Goal: Information Seeking & Learning: Learn about a topic

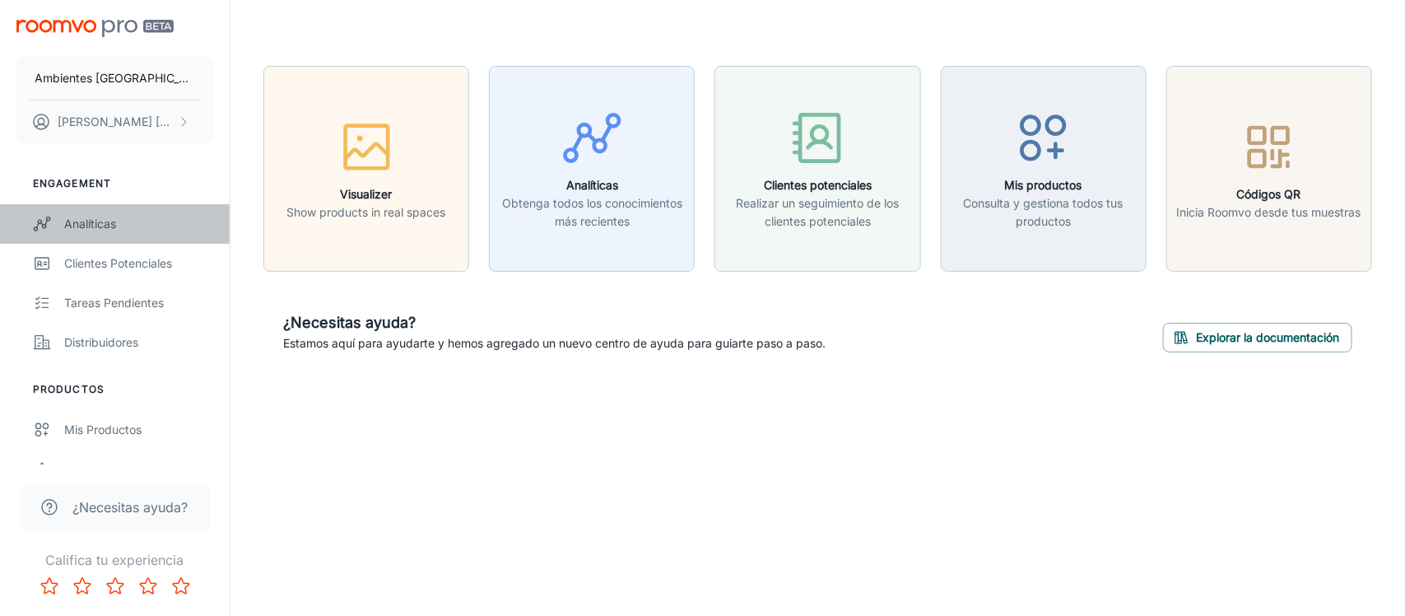
click at [82, 229] on div "Analíticas" at bounding box center [138, 224] width 149 height 18
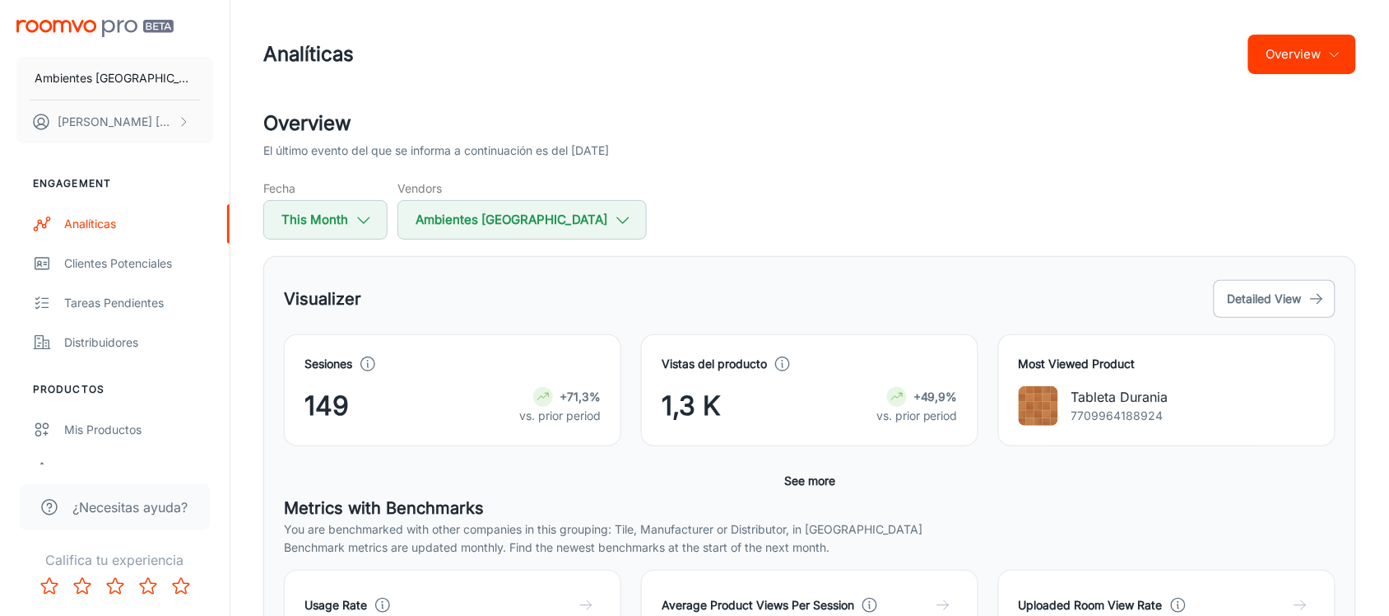
drag, startPoint x: 1125, startPoint y: 89, endPoint x: 1132, endPoint y: 80, distance: 11.2
click at [1125, 91] on header "Analíticas Overview" at bounding box center [810, 54] width 1133 height 109
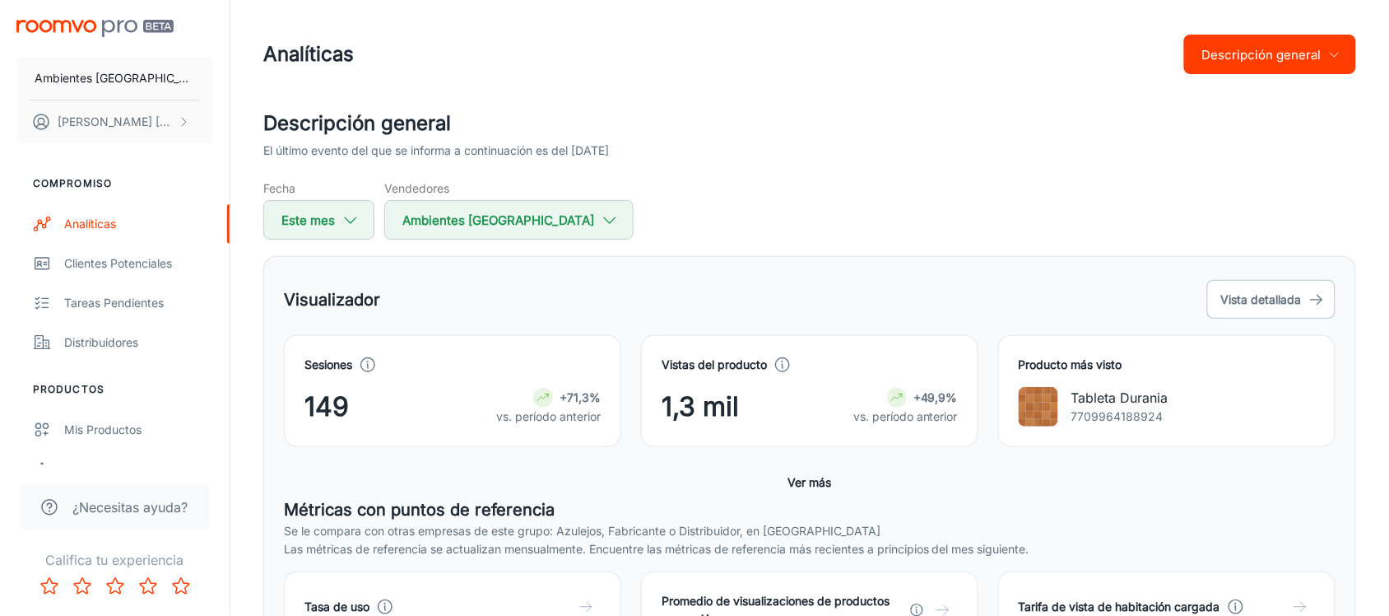
click at [1012, 95] on header "Analíticas Descripción general" at bounding box center [810, 54] width 1133 height 109
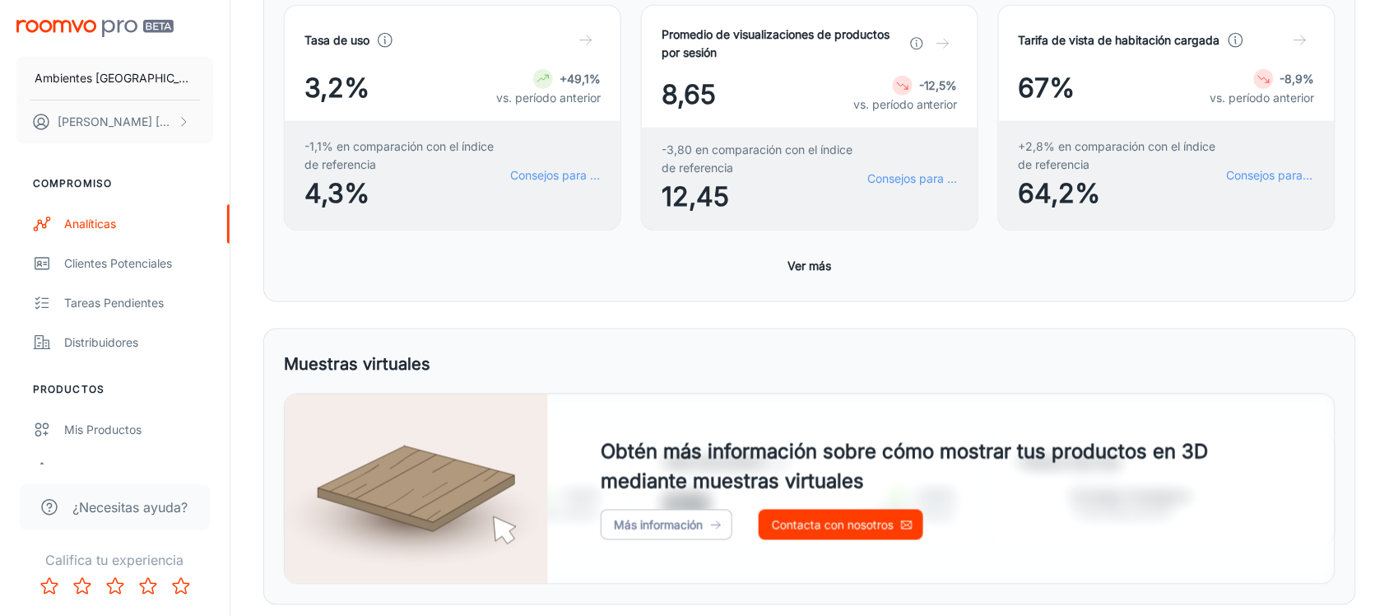
scroll to position [617, 0]
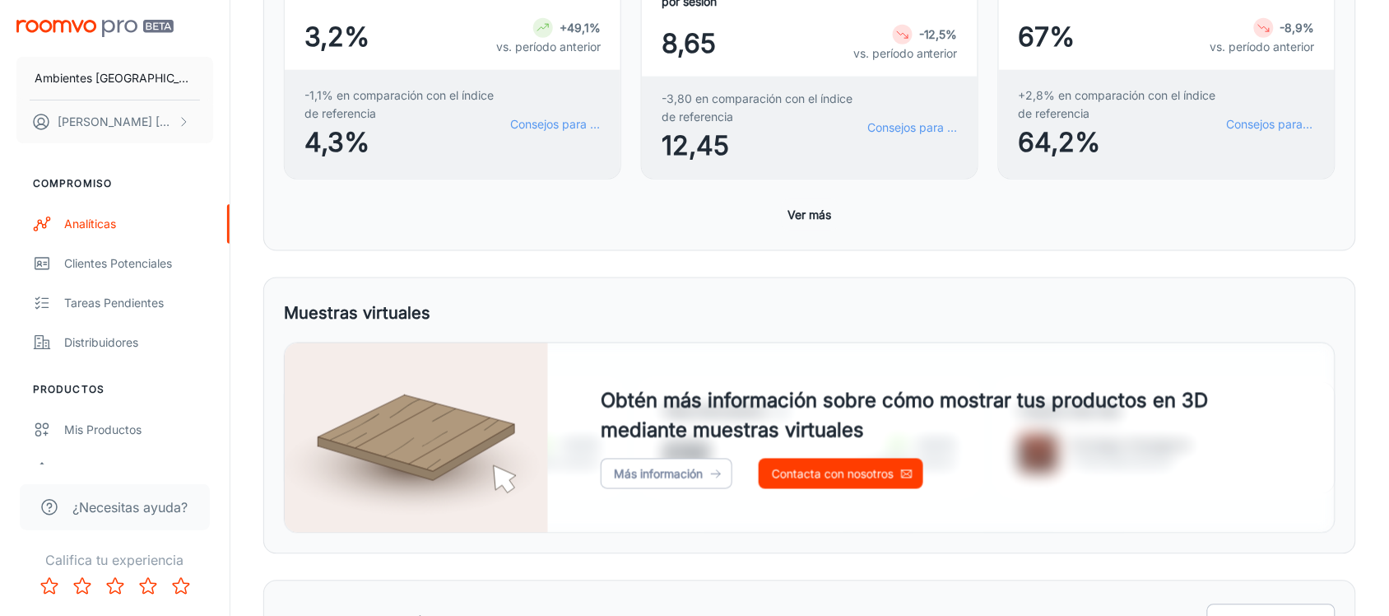
click at [786, 216] on button "Ver más" at bounding box center [810, 214] width 57 height 30
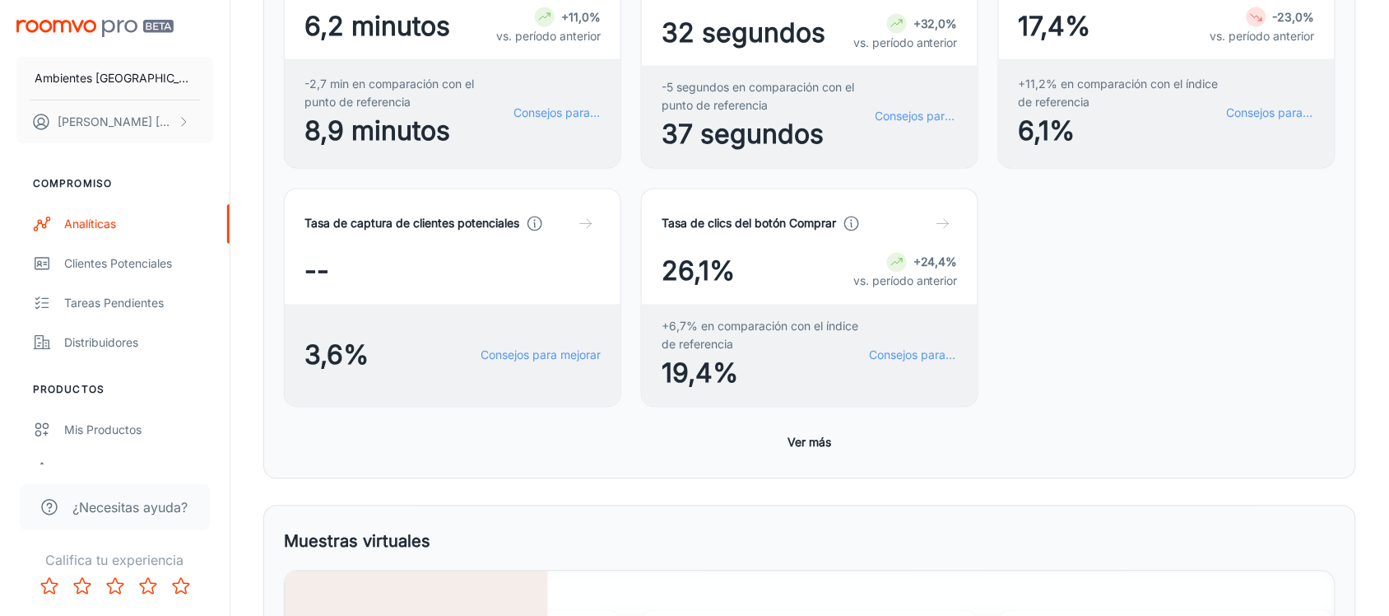
scroll to position [823, 0]
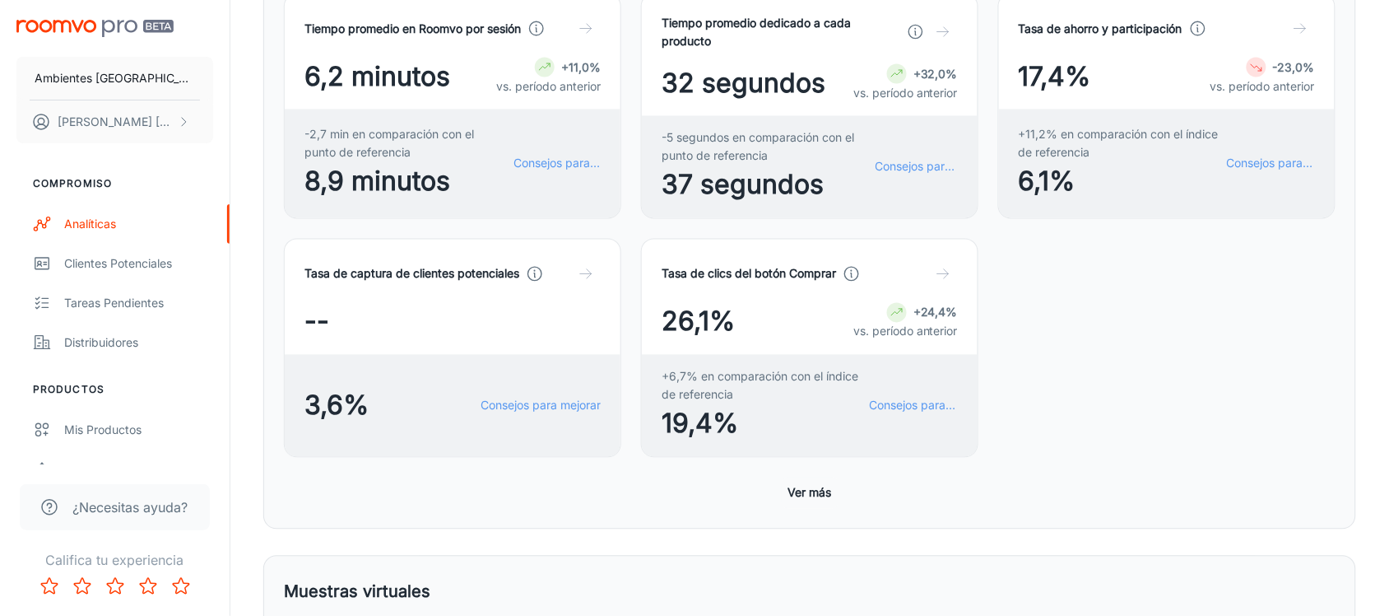
click at [821, 491] on font "Ver más" at bounding box center [811, 493] width 44 height 14
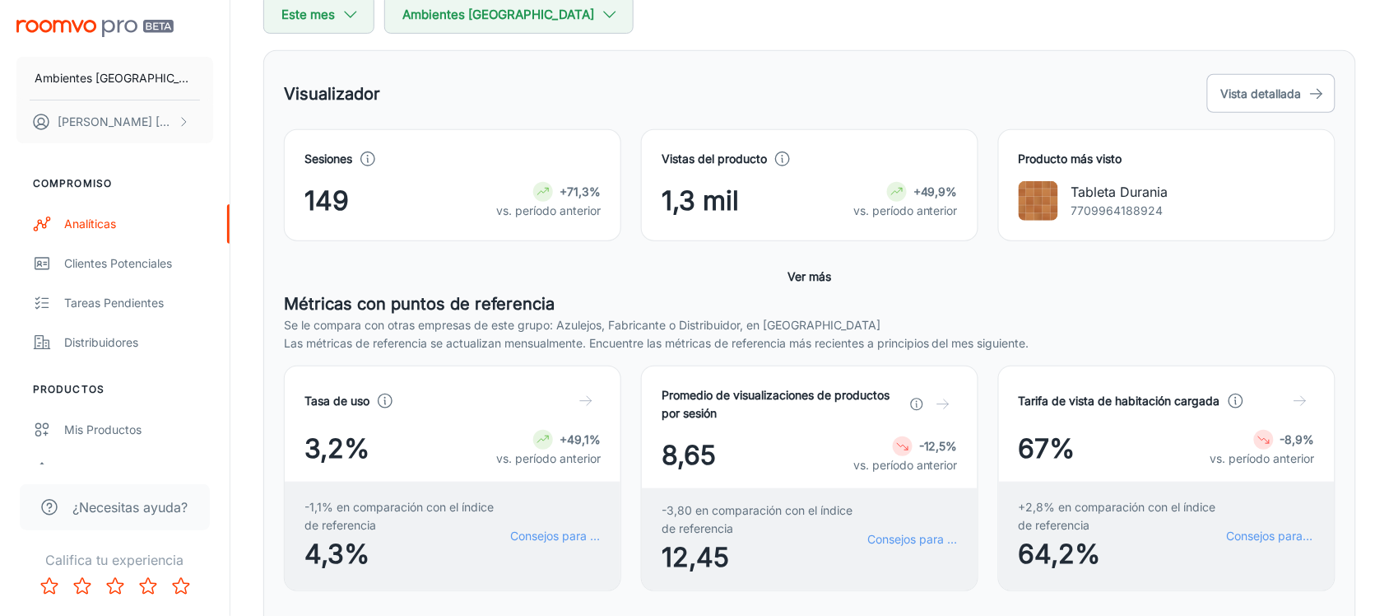
scroll to position [0, 0]
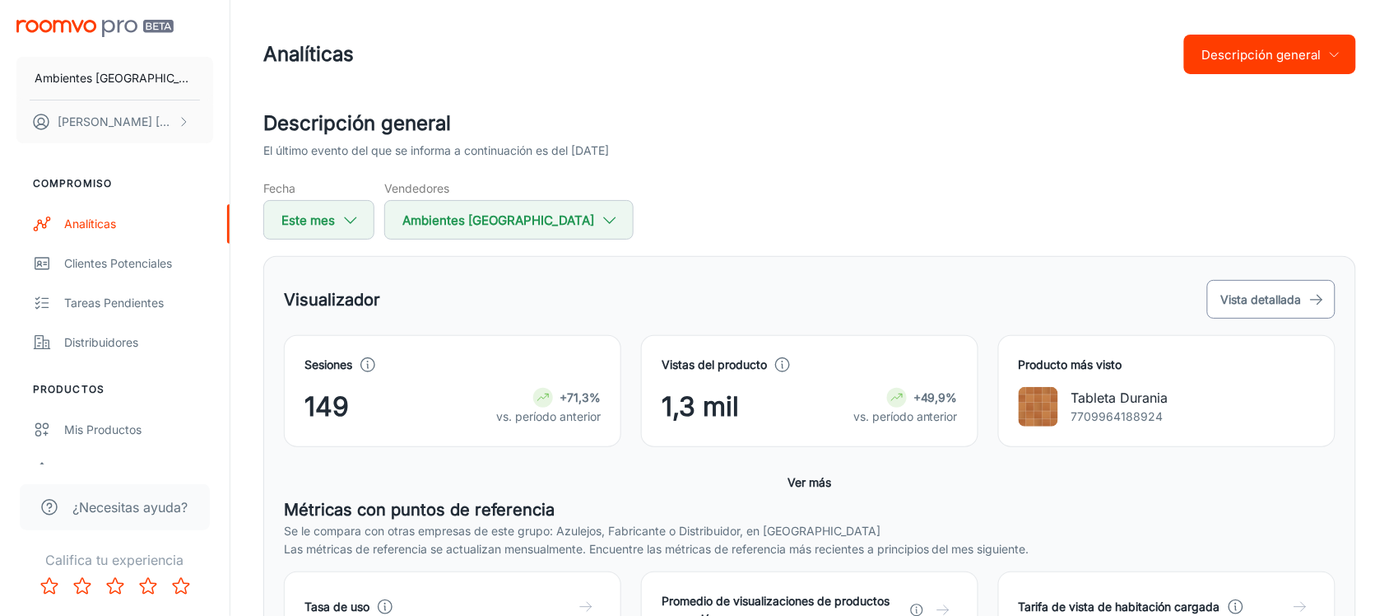
click at [1216, 290] on button "Vista detallada" at bounding box center [1272, 299] width 128 height 39
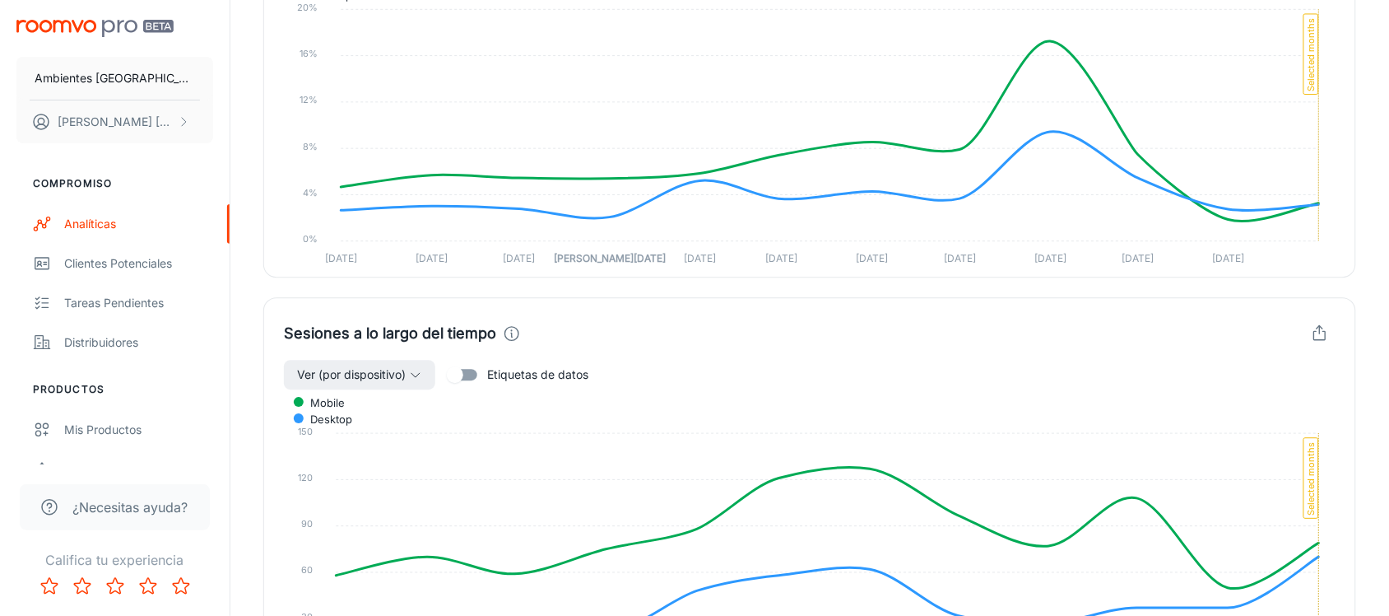
scroll to position [823, 0]
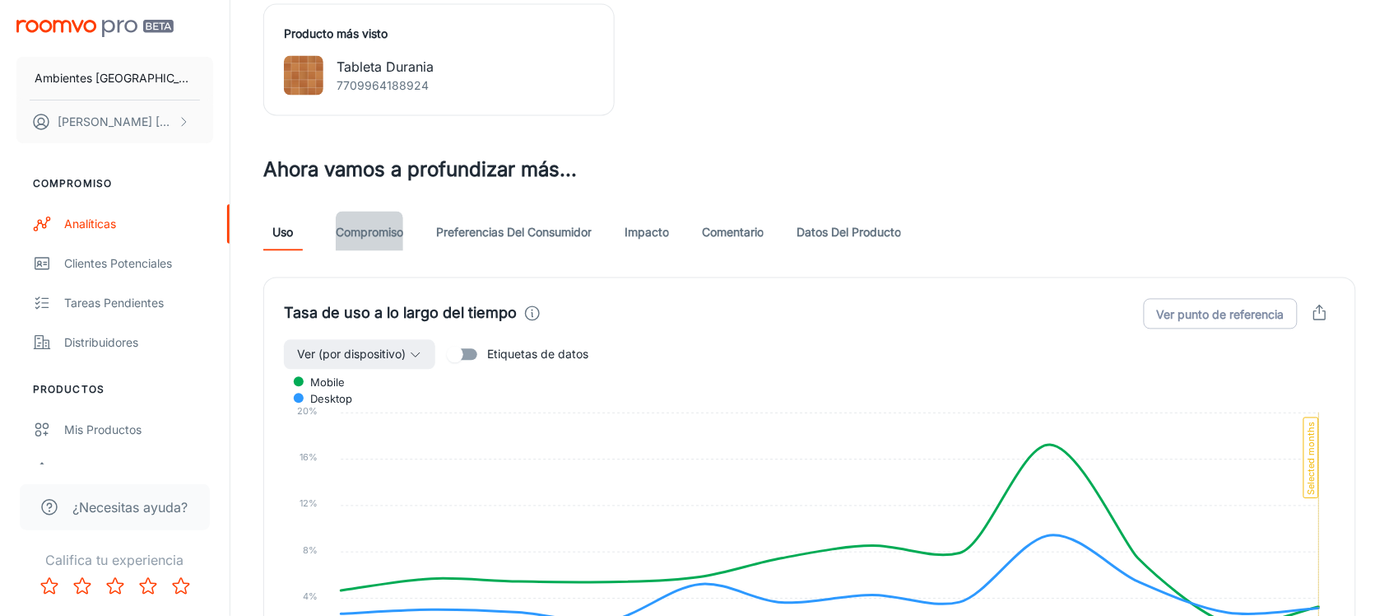
click at [377, 245] on link "Compromiso" at bounding box center [369, 232] width 67 height 40
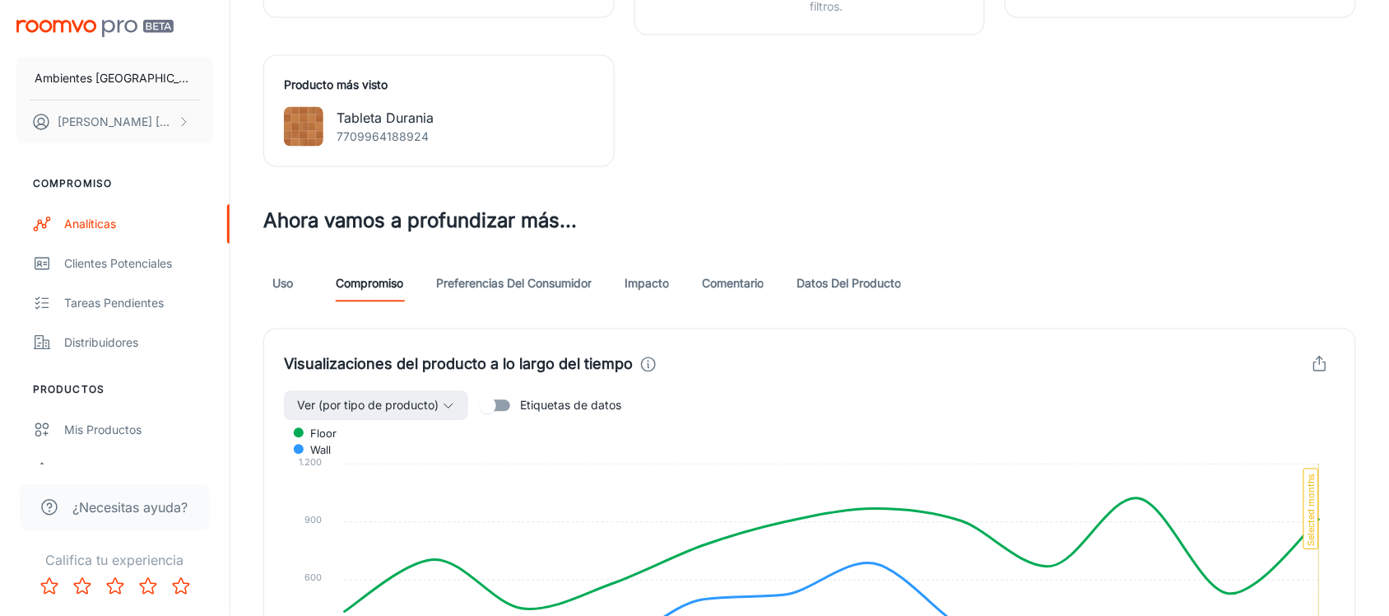
scroll to position [823, 0]
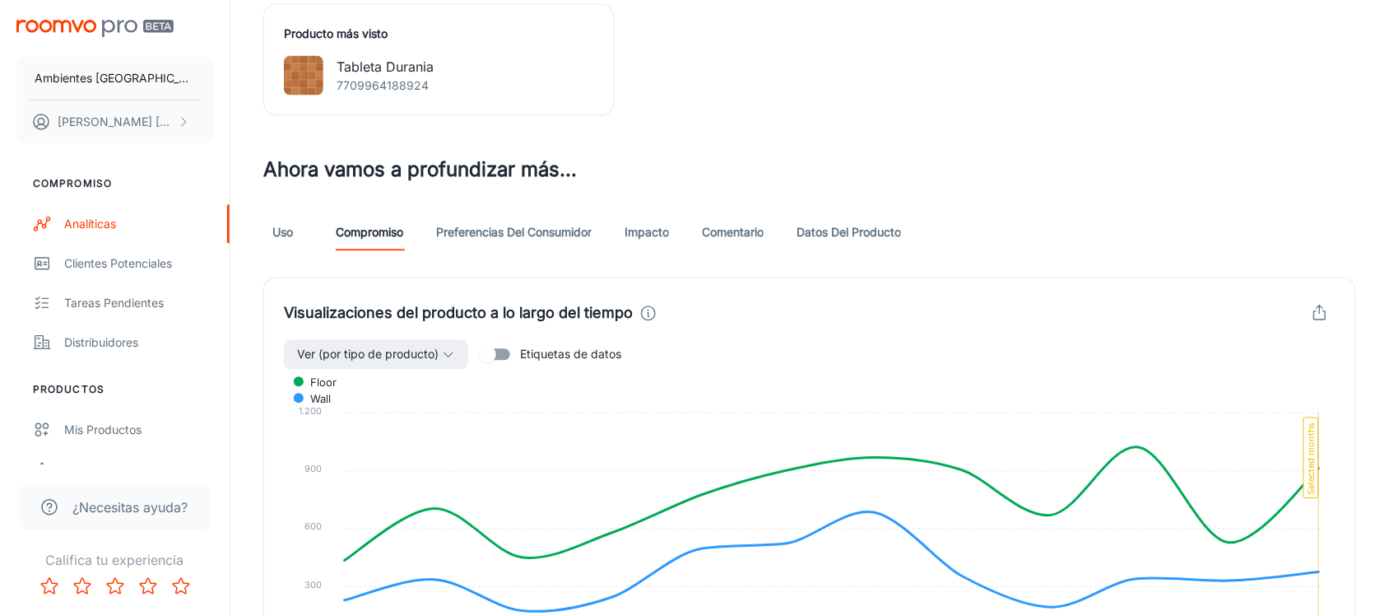
click at [465, 214] on link "Preferencias del consumidor" at bounding box center [514, 232] width 156 height 40
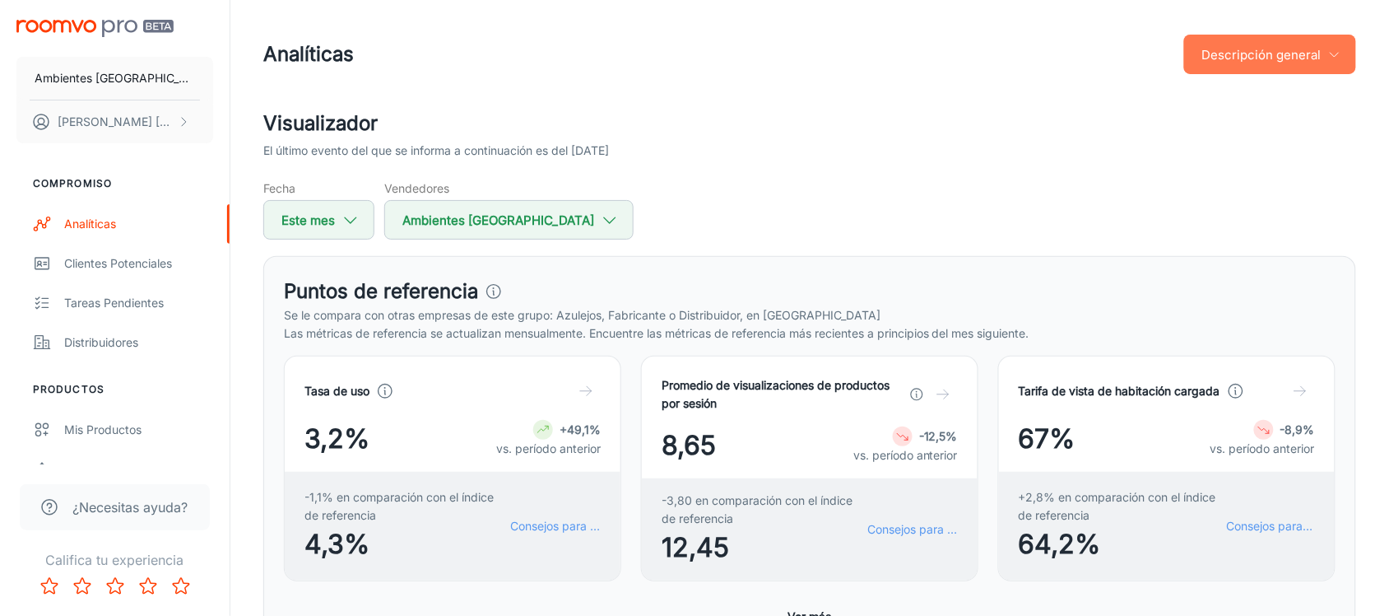
click at [1241, 56] on font "Descripción general" at bounding box center [1262, 55] width 119 height 16
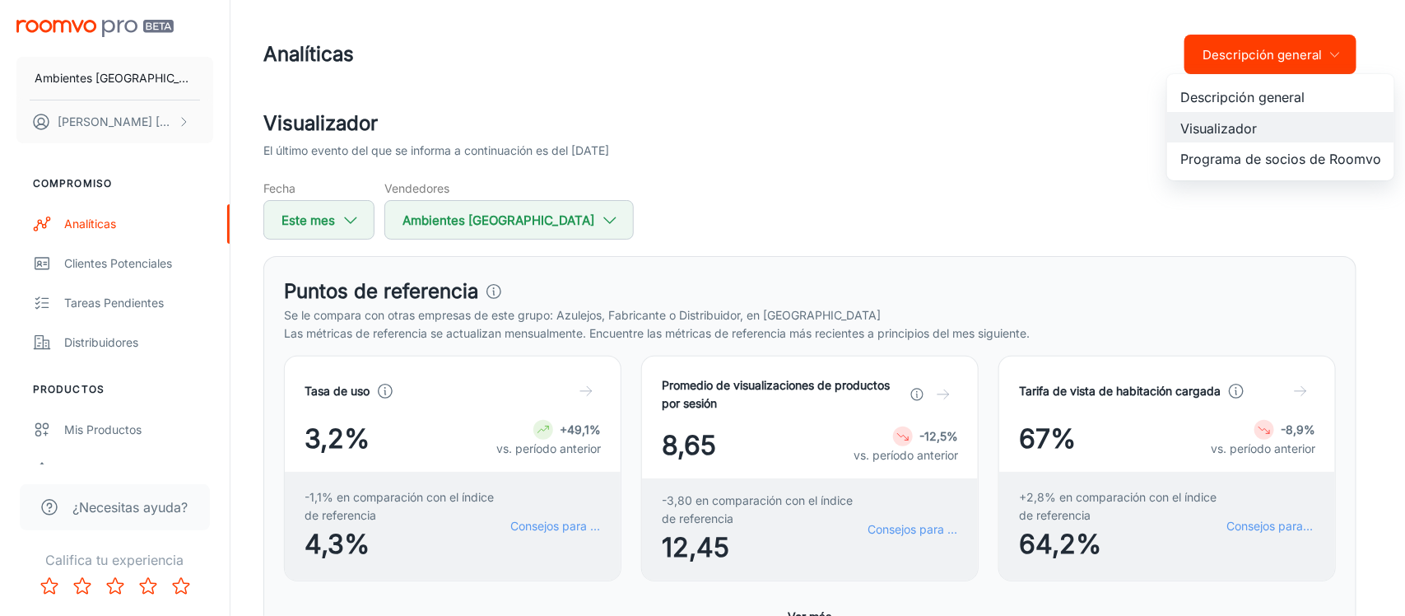
click at [1225, 154] on font "Programa de socios de Roomvo" at bounding box center [1280, 159] width 201 height 16
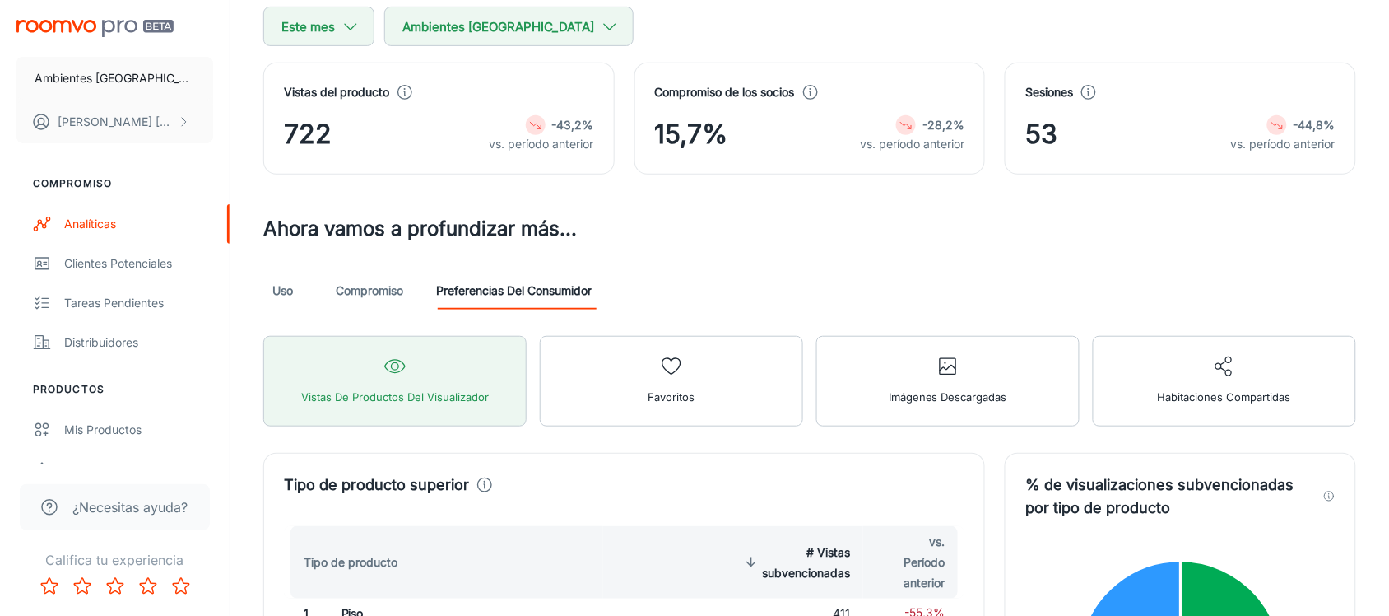
scroll to position [142, 0]
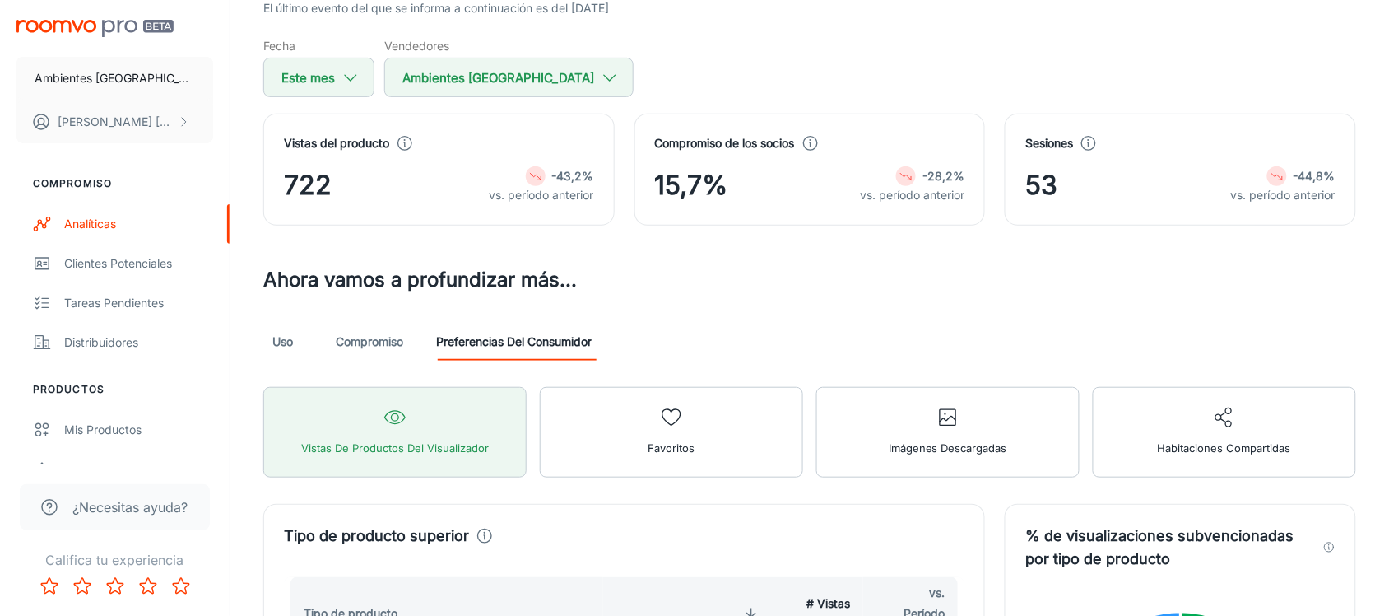
click at [282, 338] on font "Uso" at bounding box center [283, 341] width 21 height 14
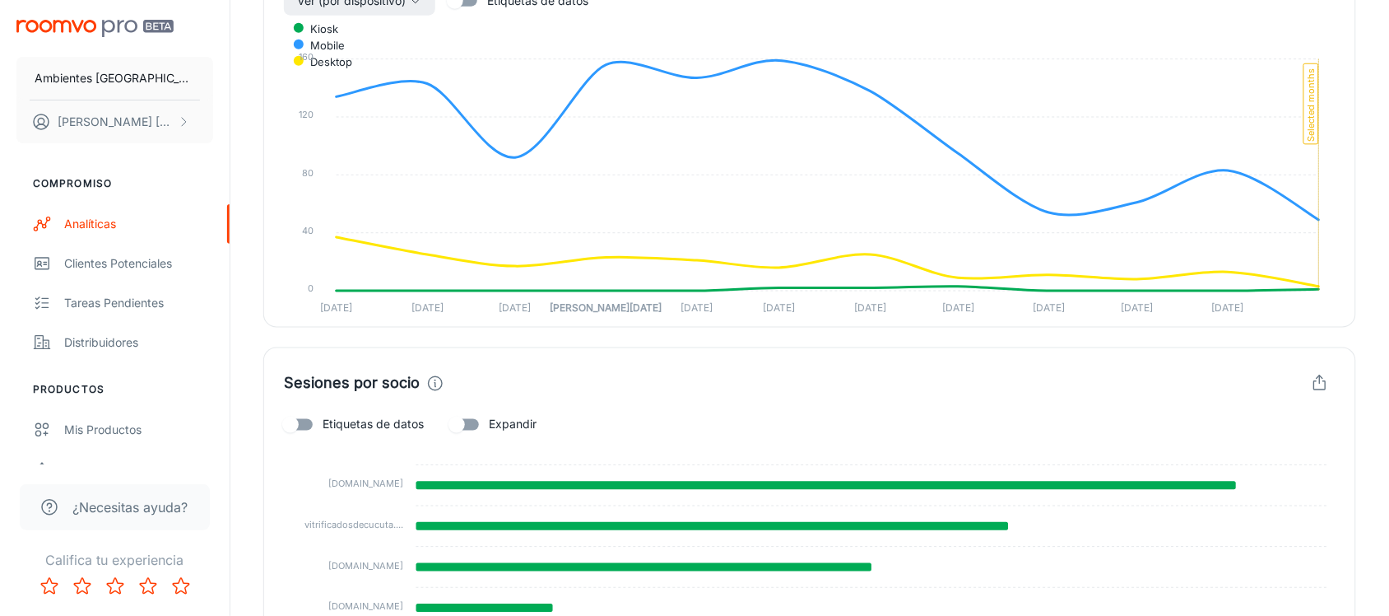
scroll to position [807, 0]
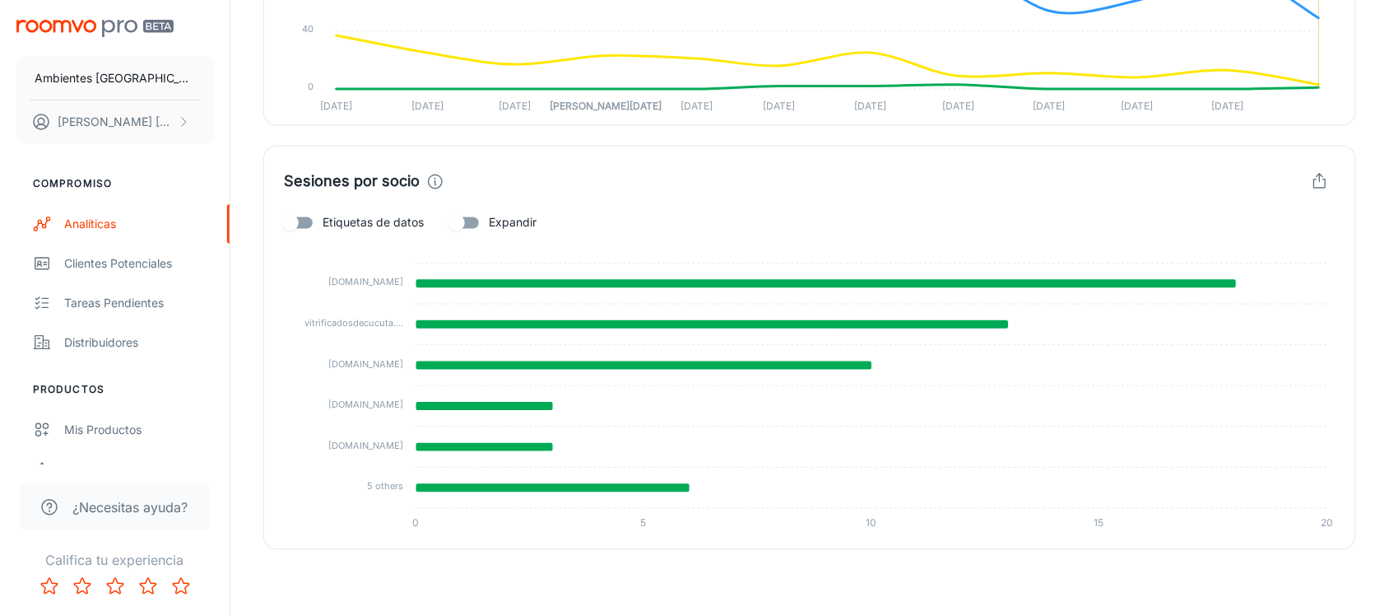
drag, startPoint x: 307, startPoint y: 233, endPoint x: 361, endPoint y: 230, distance: 53.6
click at [307, 233] on input "Etiquetas de datos" at bounding box center [291, 222] width 94 height 31
checkbox input "true"
click at [463, 221] on input "Expandir" at bounding box center [457, 222] width 94 height 31
checkbox input "true"
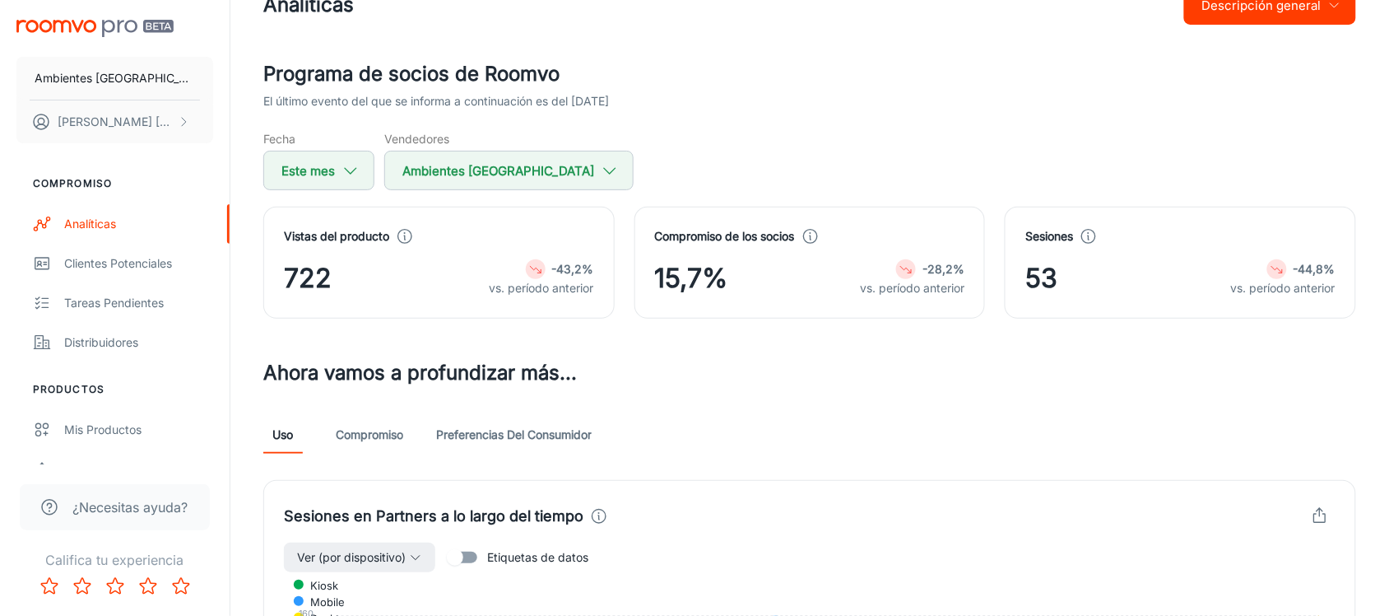
scroll to position [11, 0]
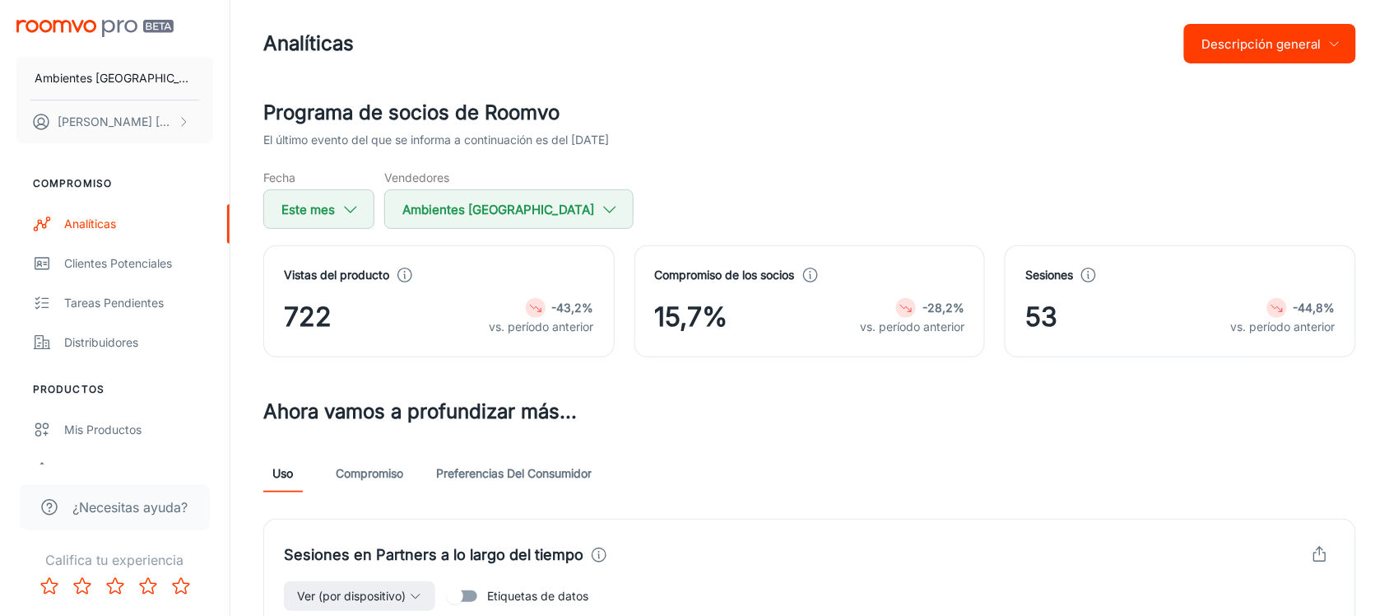
click at [502, 469] on font "Preferencias del consumidor" at bounding box center [514, 473] width 156 height 14
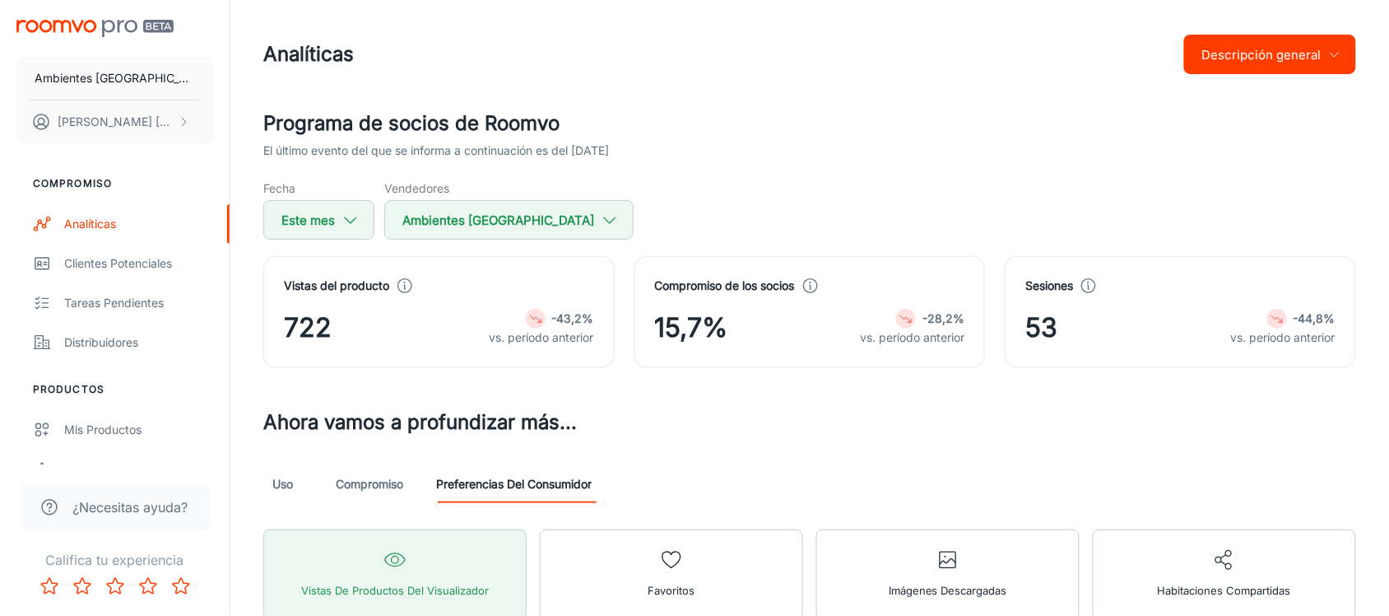
click at [393, 476] on font "Compromiso" at bounding box center [369, 484] width 67 height 16
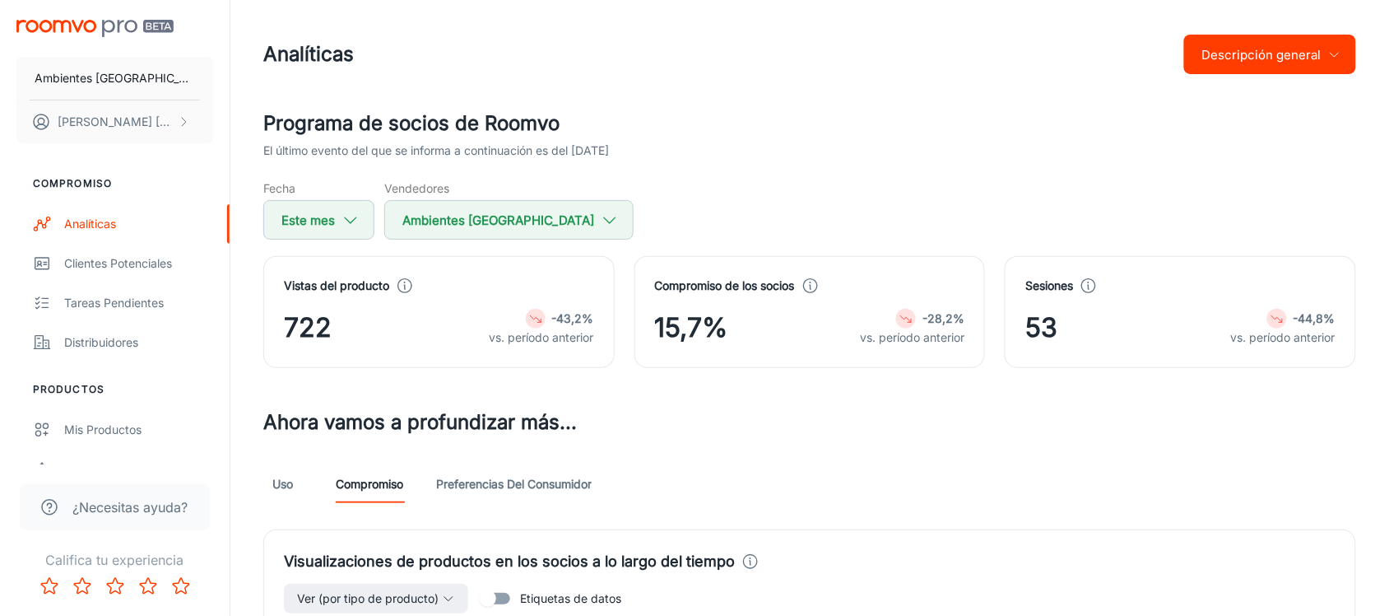
scroll to position [617, 0]
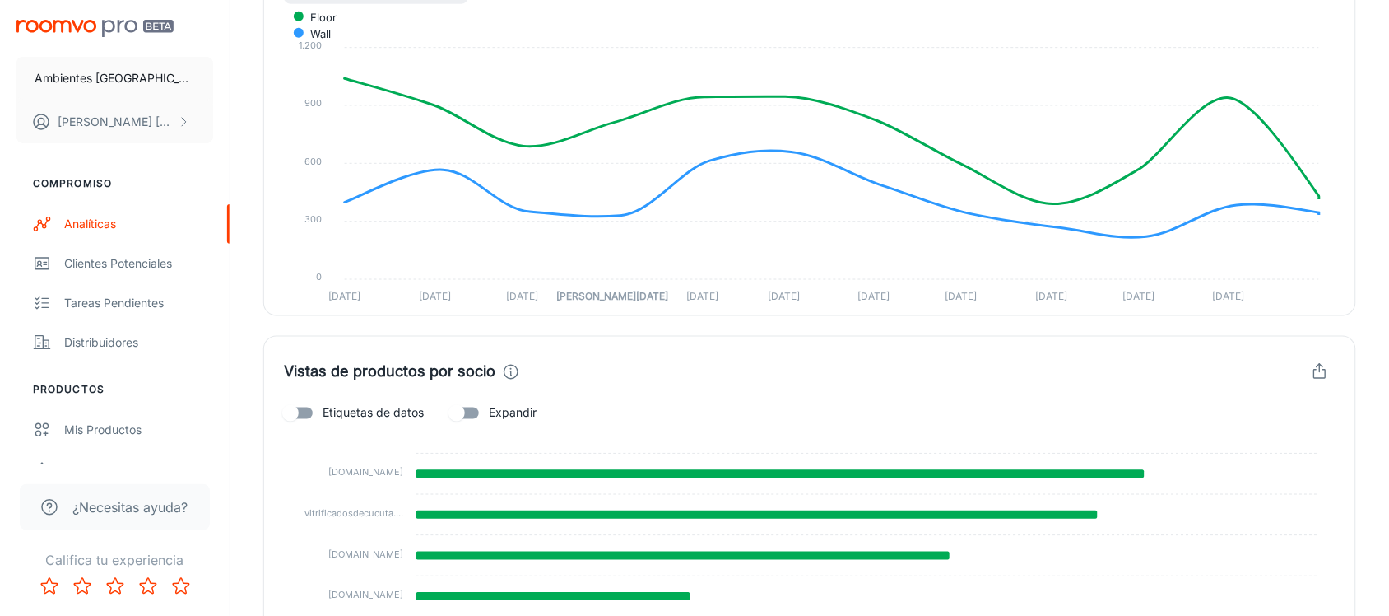
click at [331, 408] on font "Etiquetas de datos" at bounding box center [373, 413] width 101 height 14
click at [331, 408] on input "Etiquetas de datos" at bounding box center [291, 413] width 94 height 31
checkbox input "true"
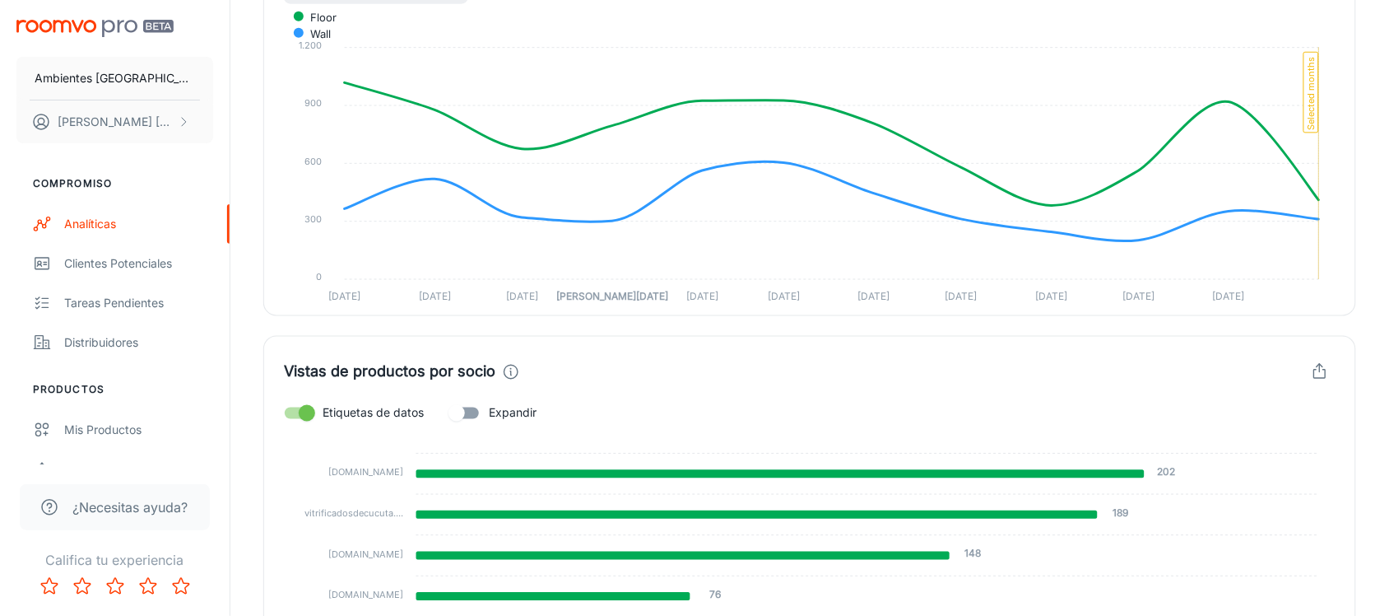
click at [470, 404] on input "Expandir" at bounding box center [457, 413] width 94 height 31
checkbox input "true"
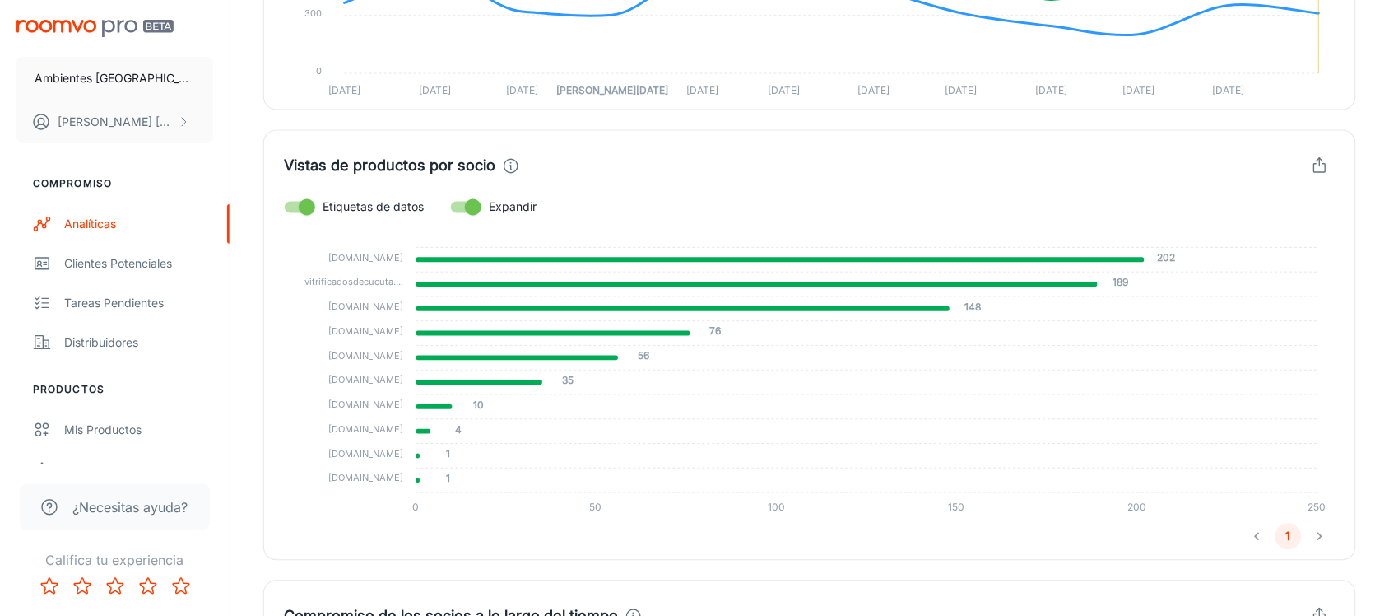
scroll to position [206, 0]
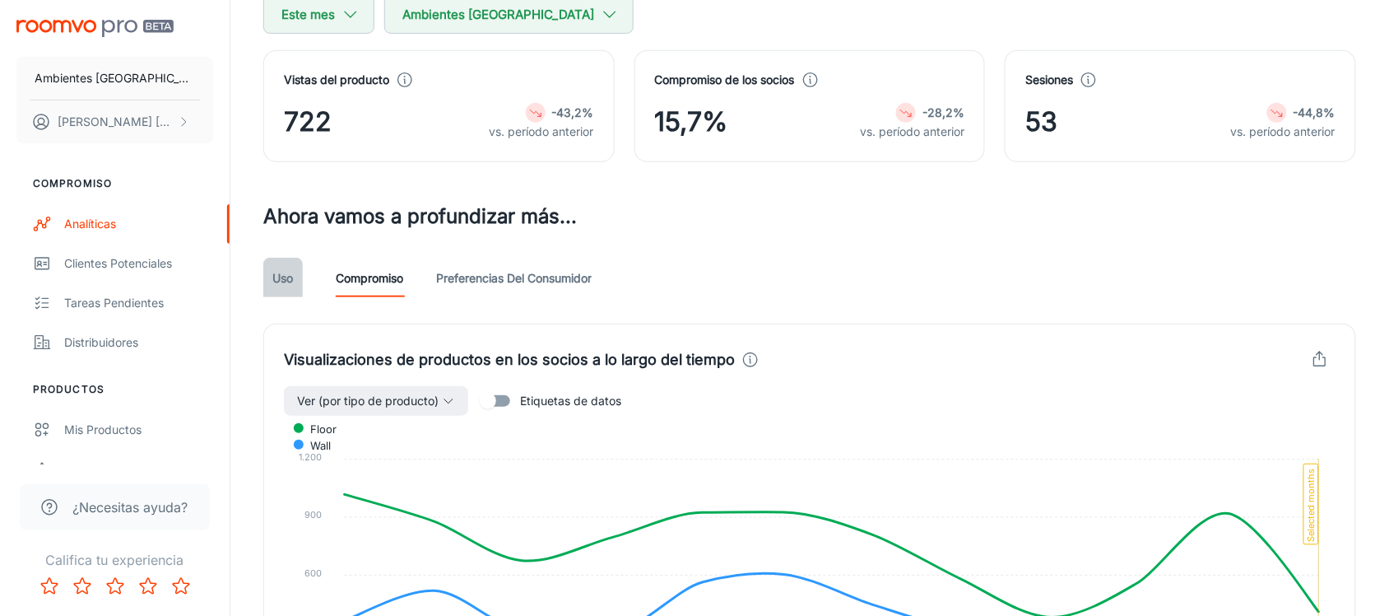
click at [263, 280] on link "Uso" at bounding box center [283, 278] width 40 height 40
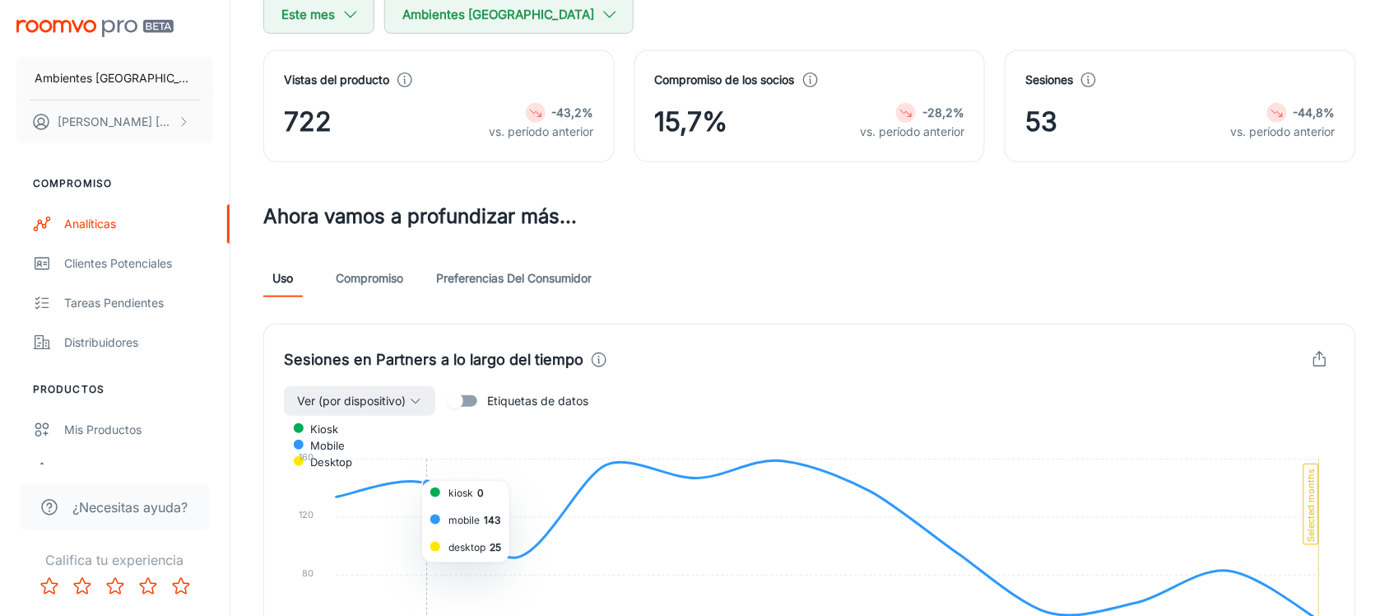
scroll to position [807, 0]
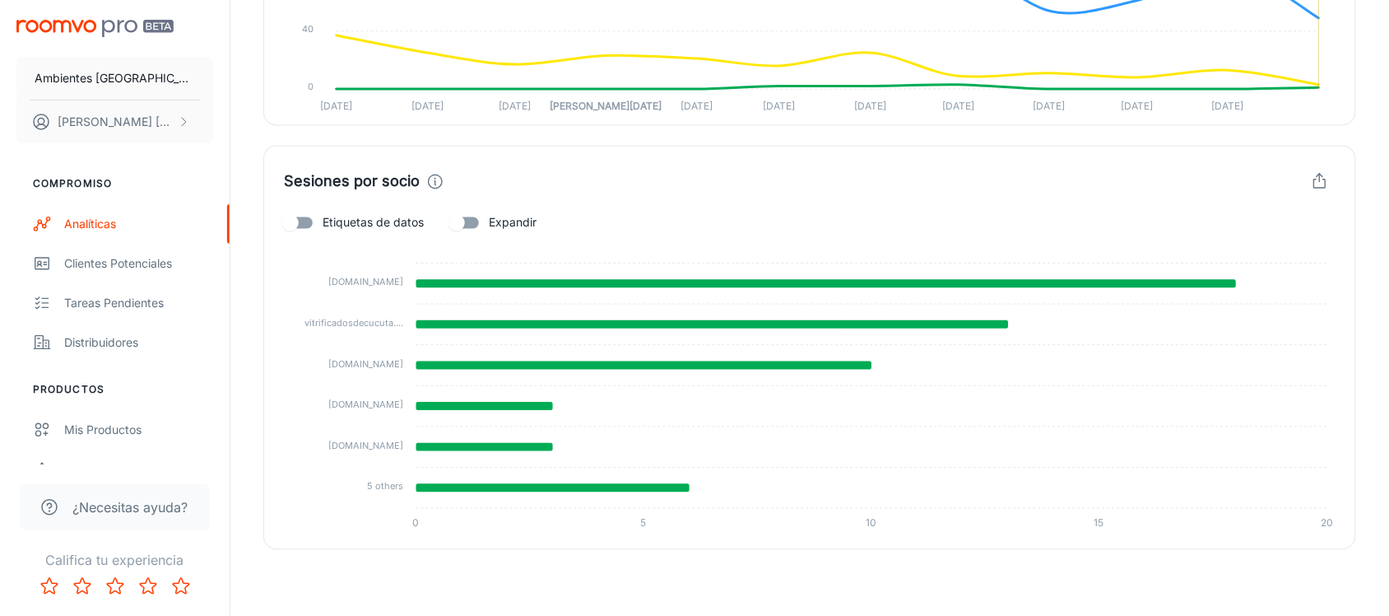
click at [334, 226] on font "Etiquetas de datos" at bounding box center [373, 223] width 101 height 14
click at [334, 226] on input "Etiquetas de datos" at bounding box center [291, 222] width 94 height 31
checkbox input "true"
click at [473, 218] on input "Expandir" at bounding box center [457, 222] width 94 height 31
checkbox input "true"
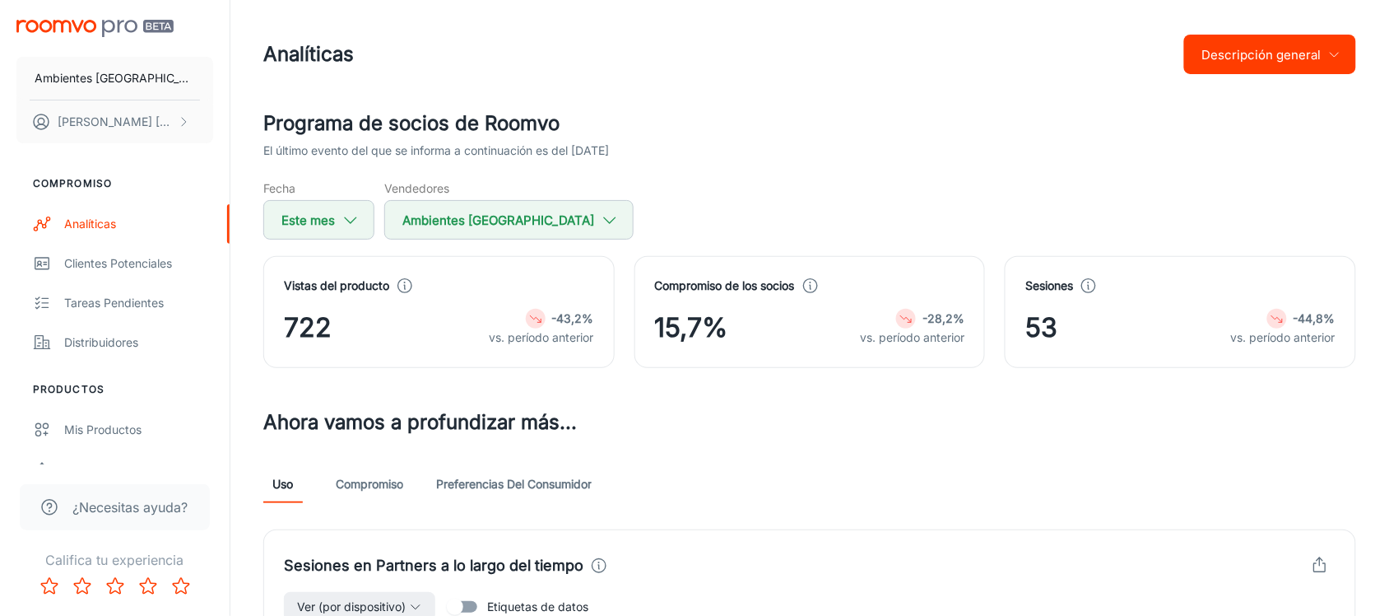
scroll to position [206, 0]
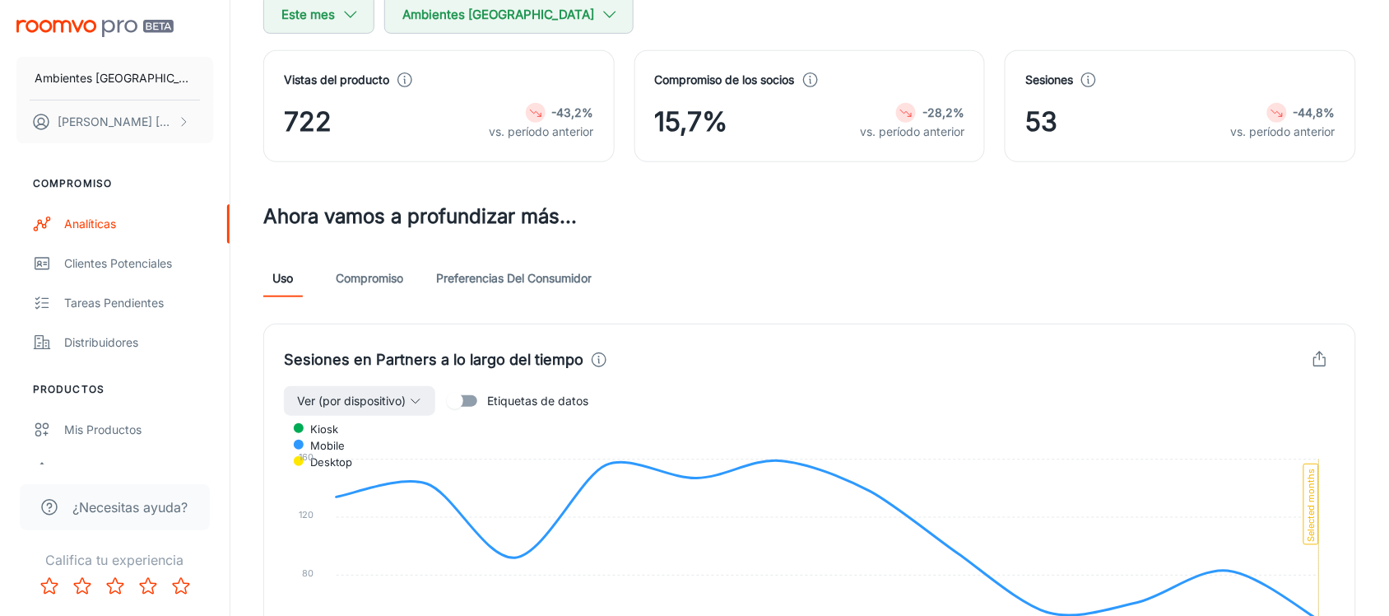
click at [388, 307] on div "Sesiones en Partners a lo largo del tiempo Ver (por dispositivo) Etiquetas de d…" at bounding box center [800, 516] width 1113 height 424
click at [379, 286] on link "Compromiso" at bounding box center [369, 278] width 67 height 40
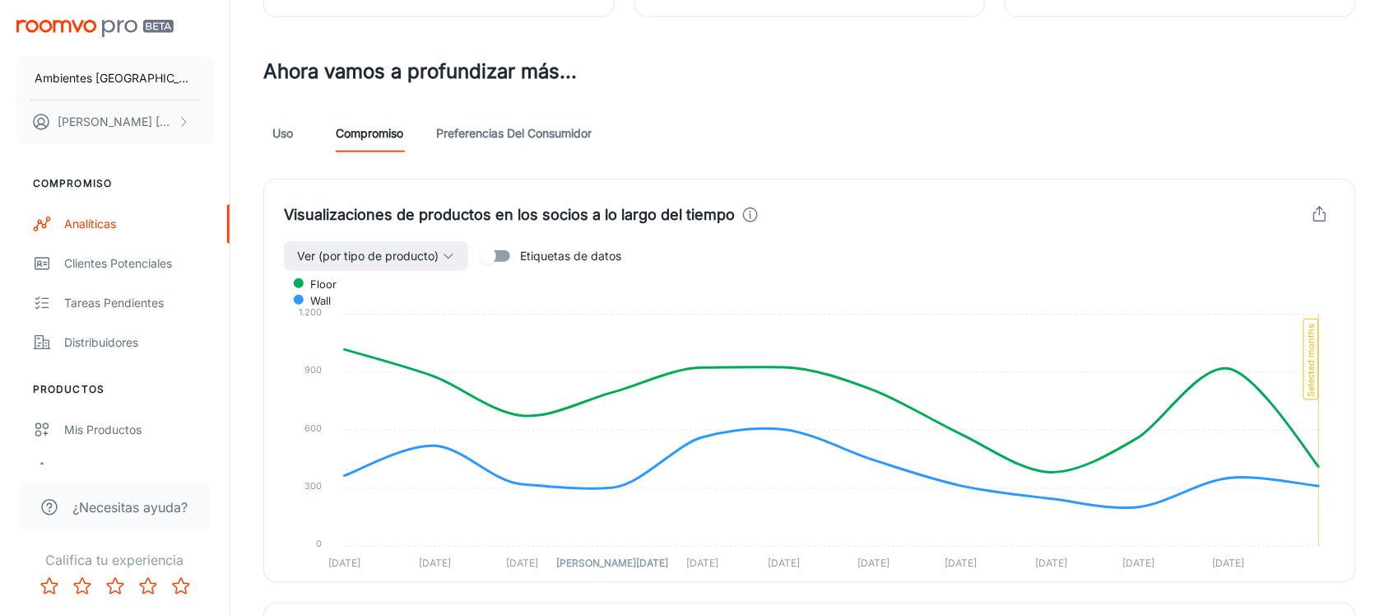
scroll to position [617, 0]
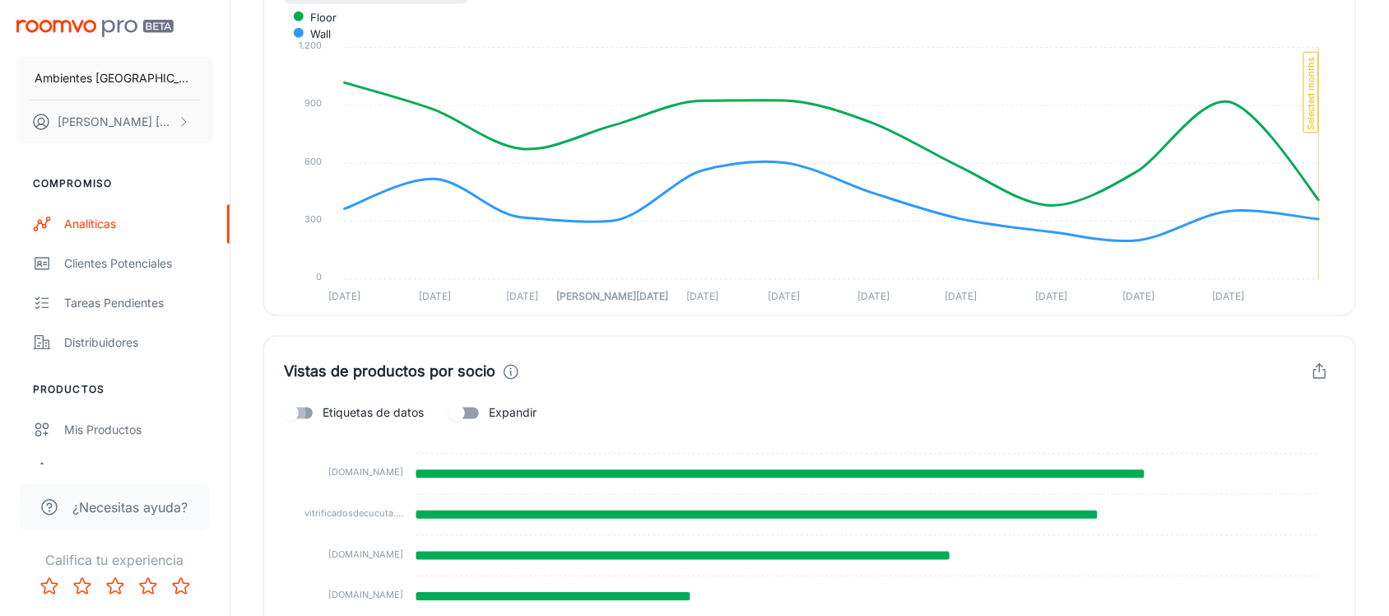
click at [298, 410] on input "Etiquetas de datos" at bounding box center [291, 413] width 94 height 31
checkbox input "true"
click at [459, 416] on input "Expandir" at bounding box center [457, 413] width 94 height 31
checkbox input "true"
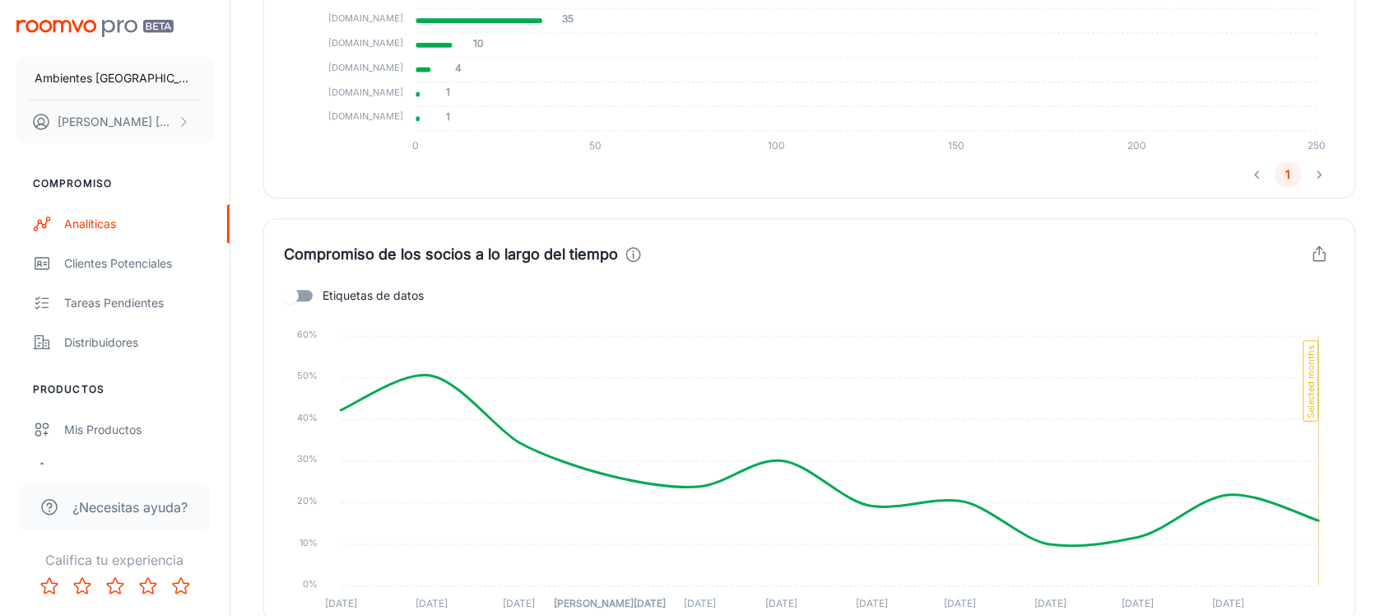
scroll to position [1235, 0]
